Goal: Information Seeking & Learning: Check status

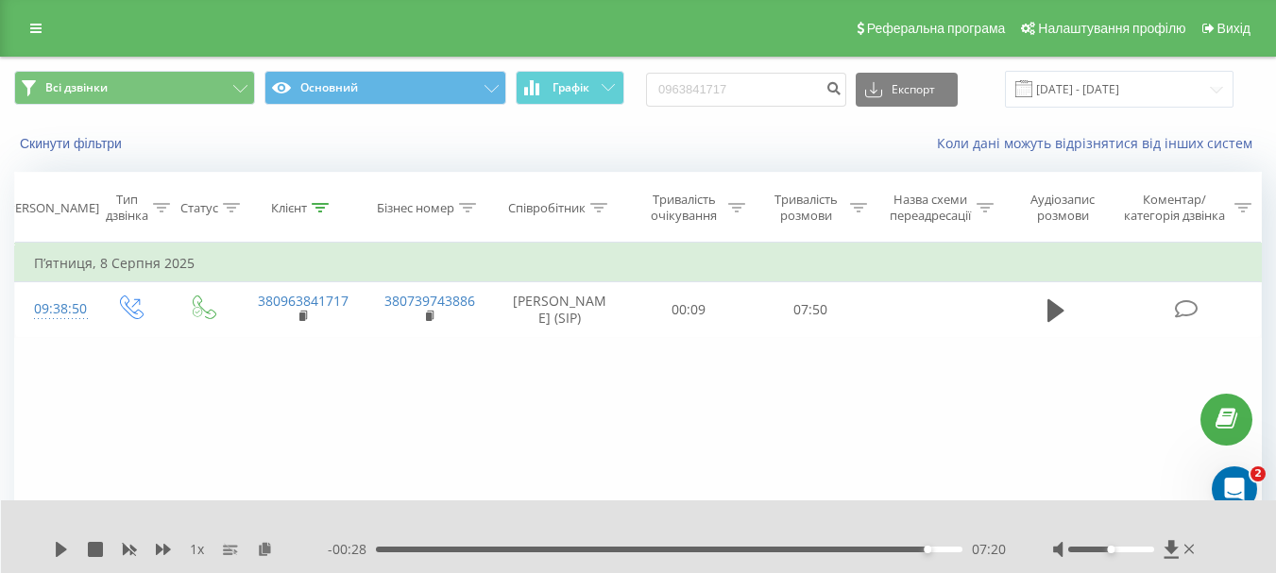
click at [764, 92] on input "0963841717" at bounding box center [746, 90] width 200 height 34
type input "0977707978"
click at [842, 89] on icon "submit" at bounding box center [833, 85] width 16 height 11
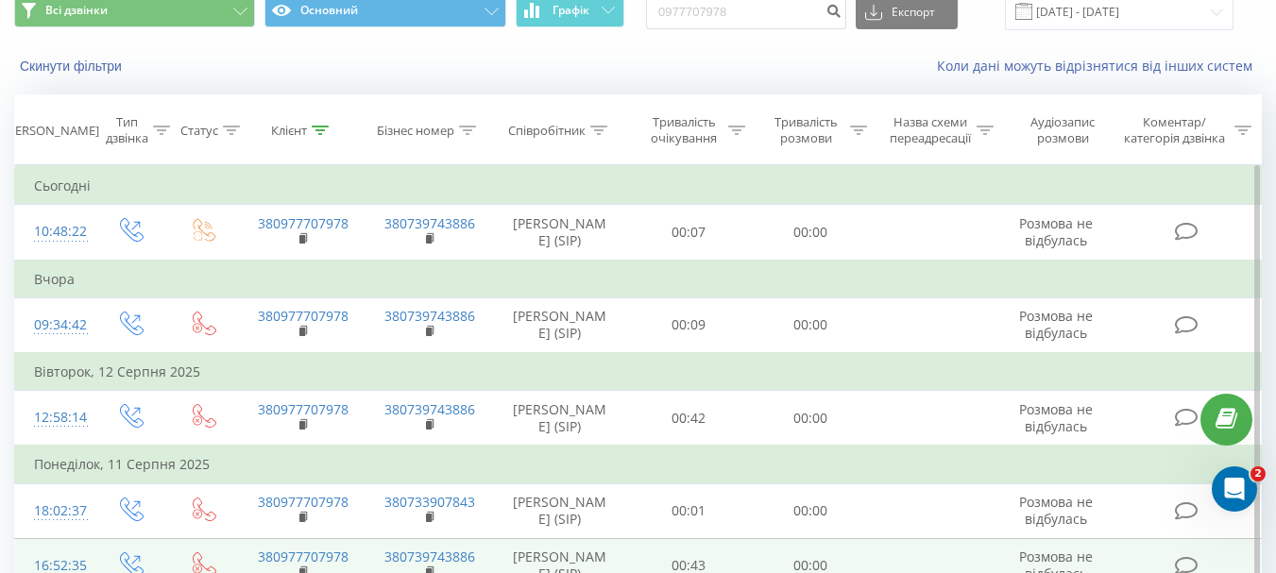
scroll to position [74, 0]
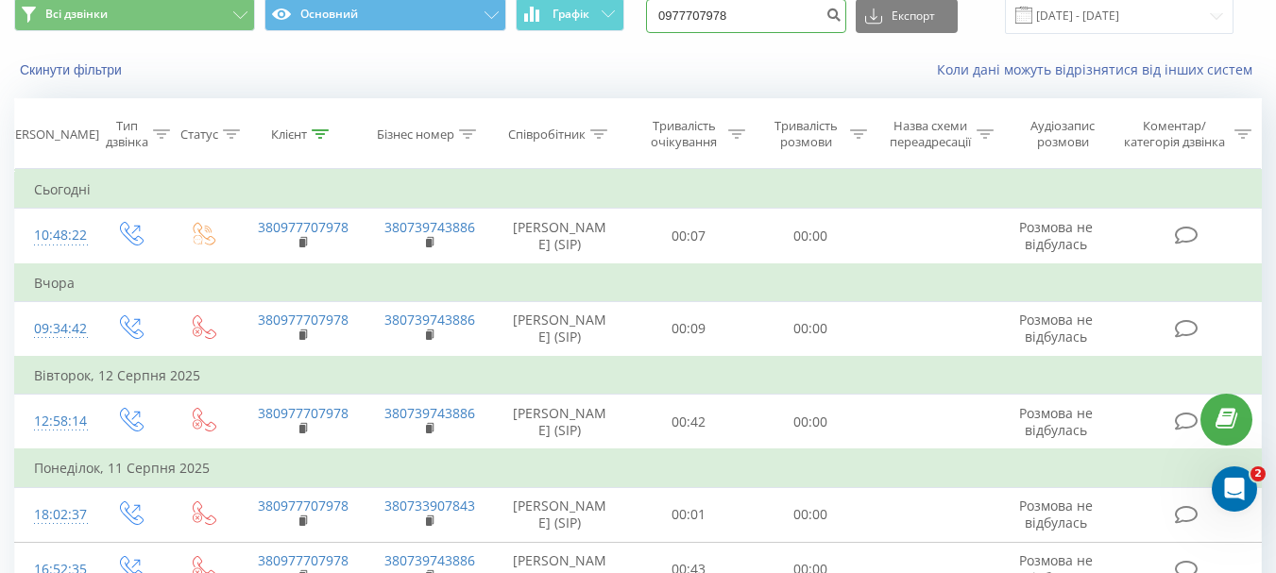
click at [717, 14] on input "0977707978" at bounding box center [746, 16] width 200 height 34
paste input "97439904"
type input "0997439904"
click at [842, 10] on icon "submit" at bounding box center [833, 12] width 16 height 11
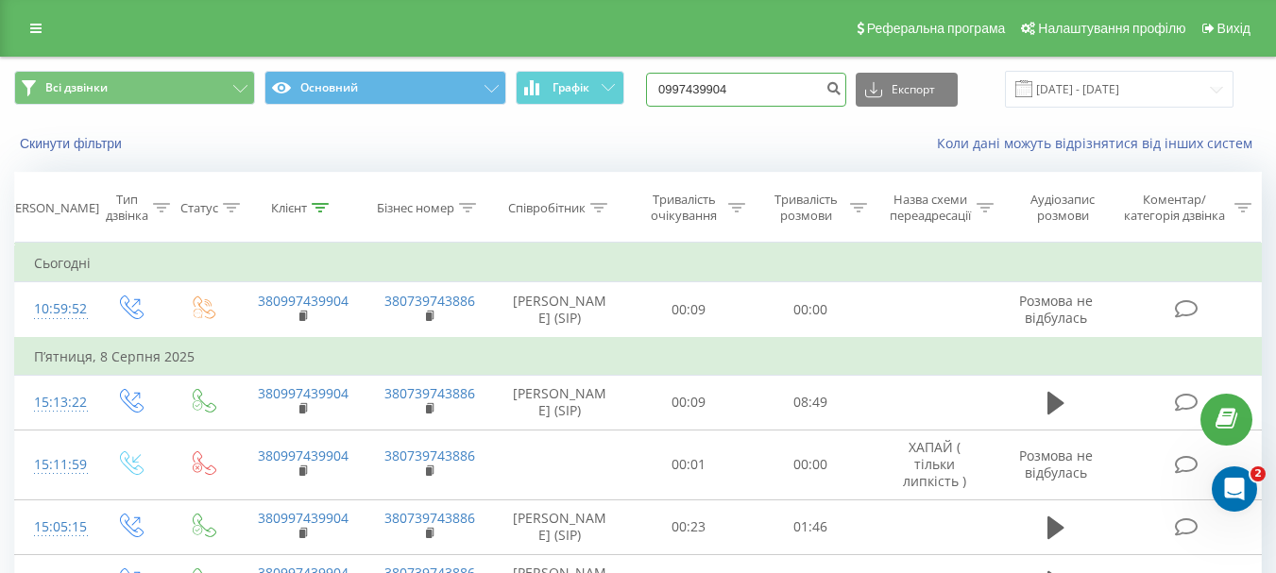
click at [750, 94] on input "0997439904" at bounding box center [746, 90] width 200 height 34
paste input "73) 500-51-52"
click at [746, 86] on input "073) 500-51-52" at bounding box center [746, 90] width 200 height 34
type input "0735005152"
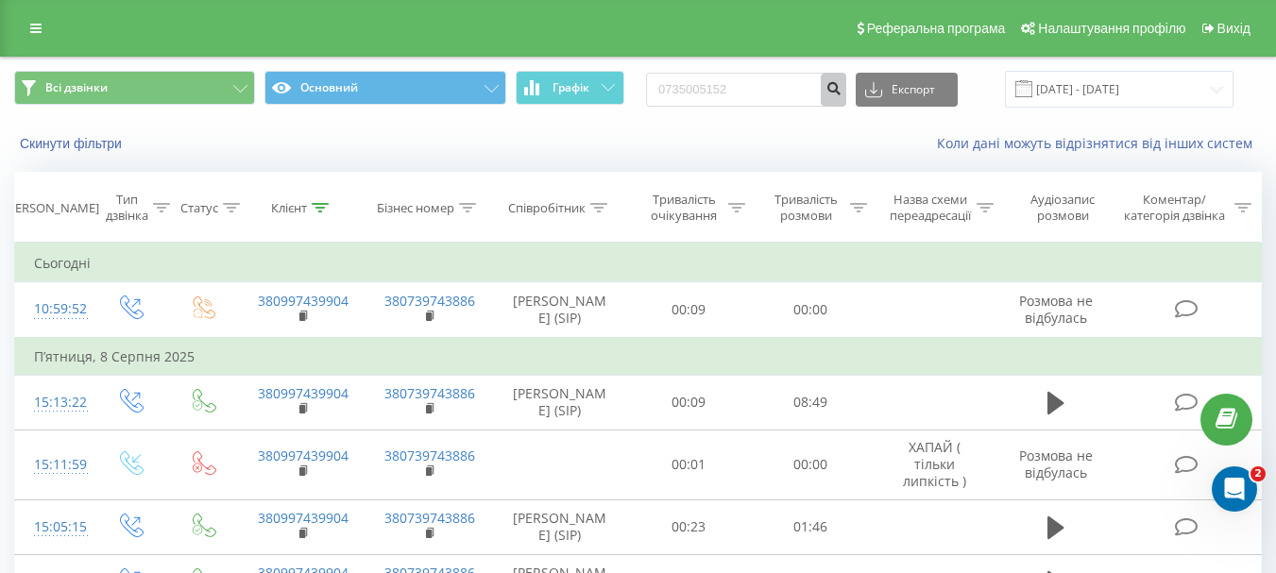
click at [842, 91] on icon "submit" at bounding box center [833, 85] width 16 height 11
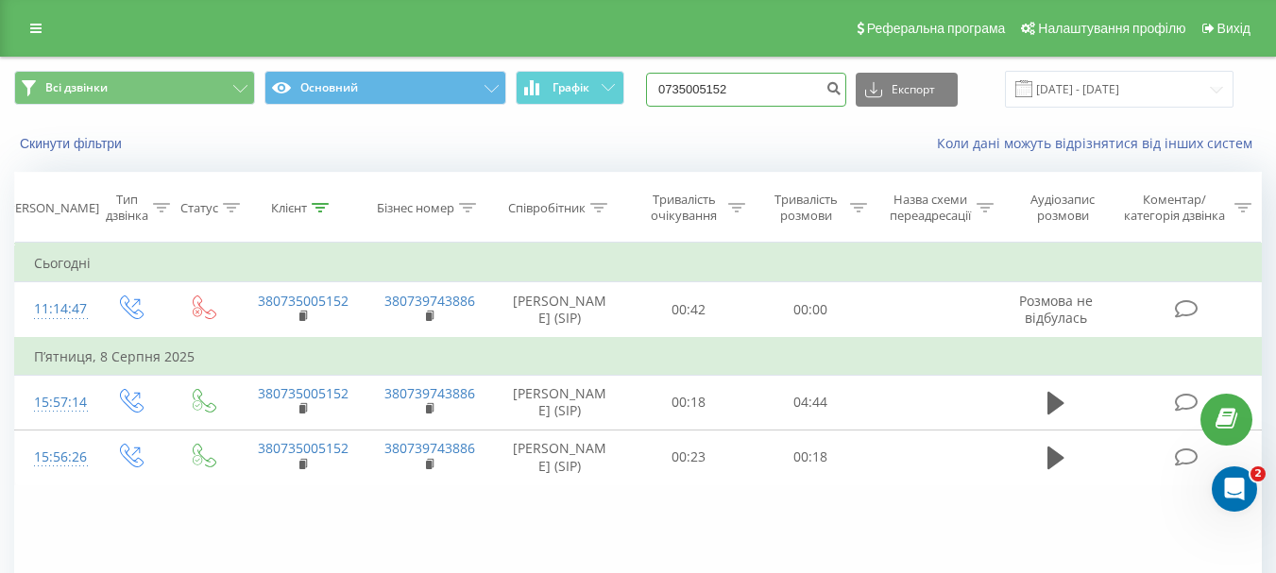
click at [770, 86] on input "0735005152" at bounding box center [746, 90] width 200 height 34
paste input "688830088"
type input "0688830088"
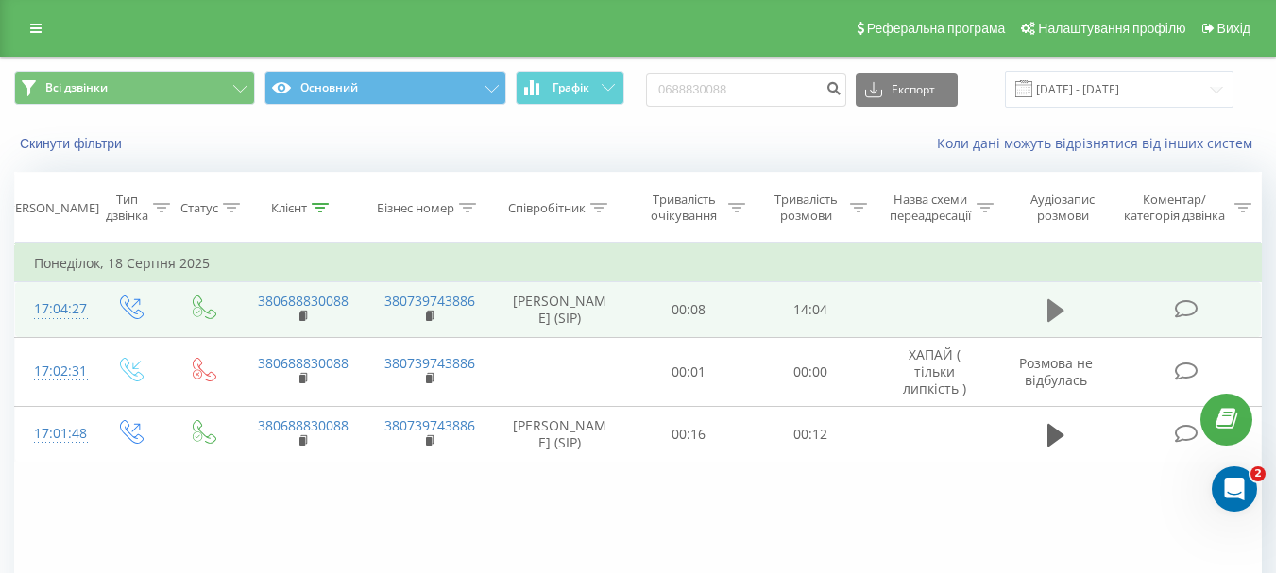
click at [1046, 304] on button at bounding box center [1056, 311] width 28 height 28
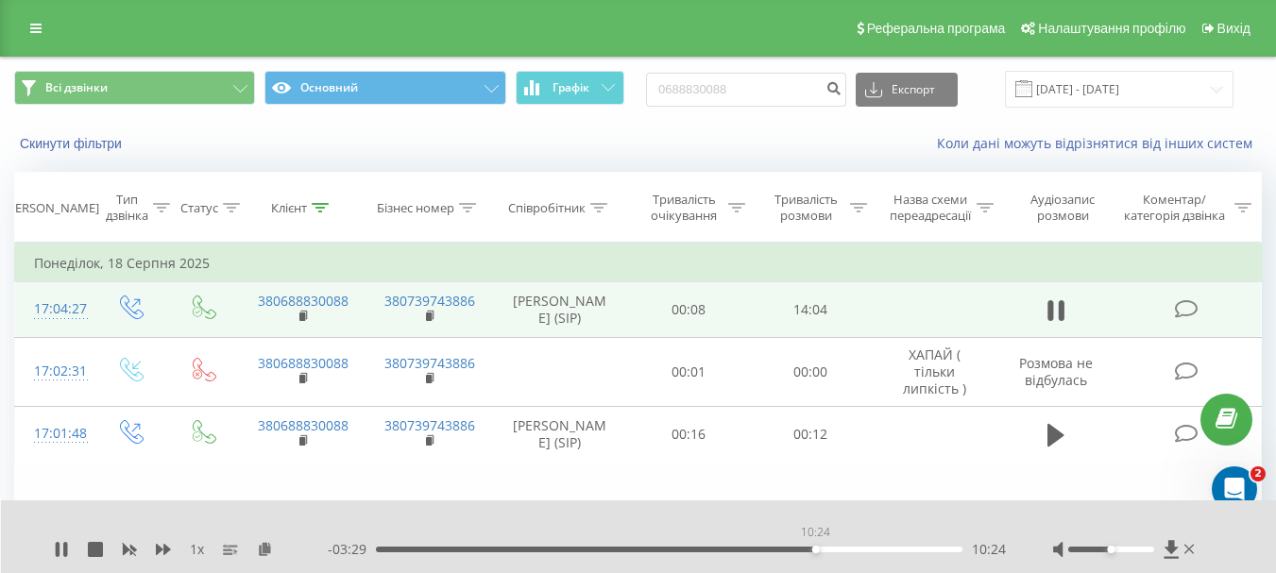
click at [815, 551] on div "10:24" at bounding box center [669, 550] width 587 height 6
click at [875, 548] on div "10:42" at bounding box center [669, 550] width 587 height 6
click at [73, 550] on div "1 x" at bounding box center [191, 549] width 274 height 19
click at [71, 545] on div "1 x" at bounding box center [191, 549] width 274 height 19
click at [63, 545] on icon at bounding box center [61, 549] width 15 height 15
